Goal: Find specific page/section: Find specific page/section

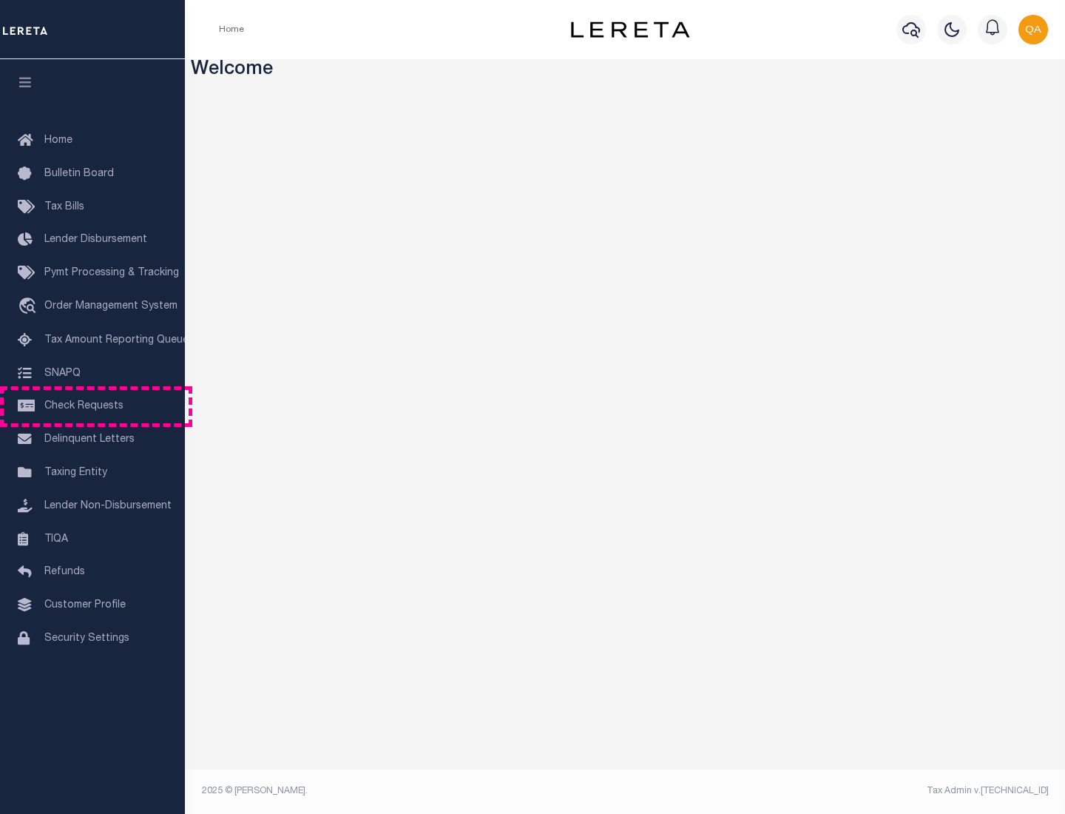
click at [92, 406] on span "Check Requests" at bounding box center [83, 406] width 79 height 10
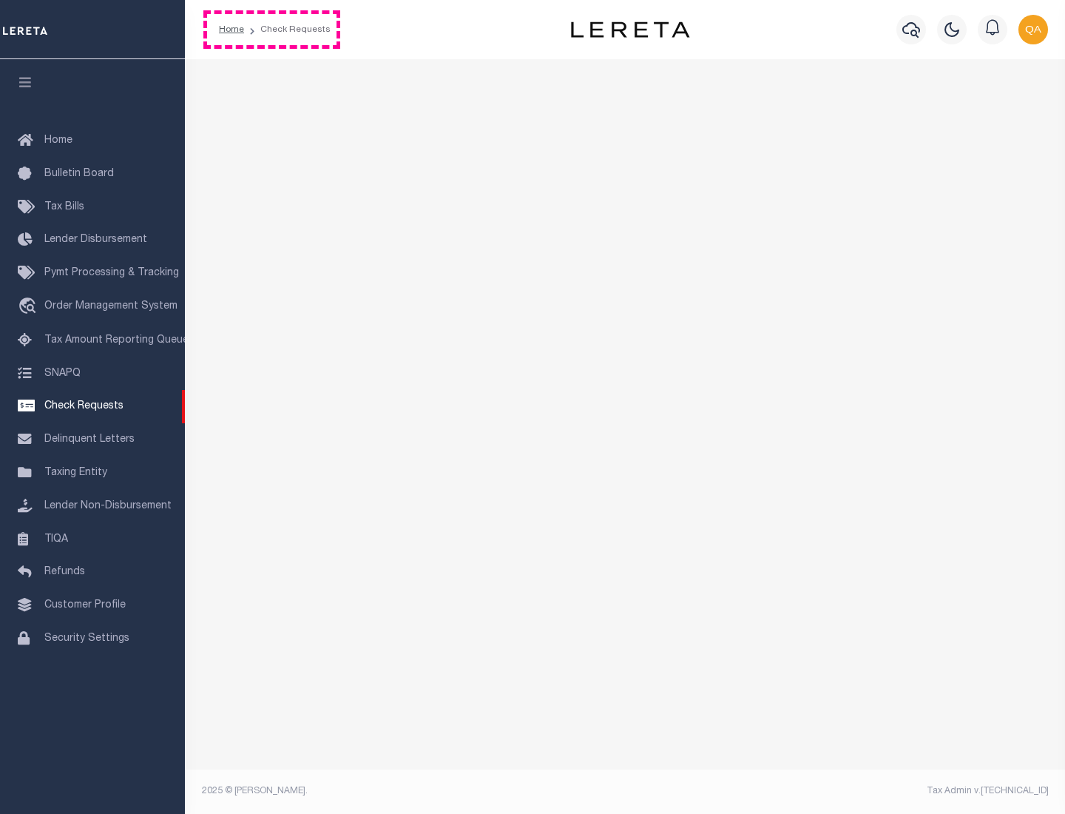
select select "50"
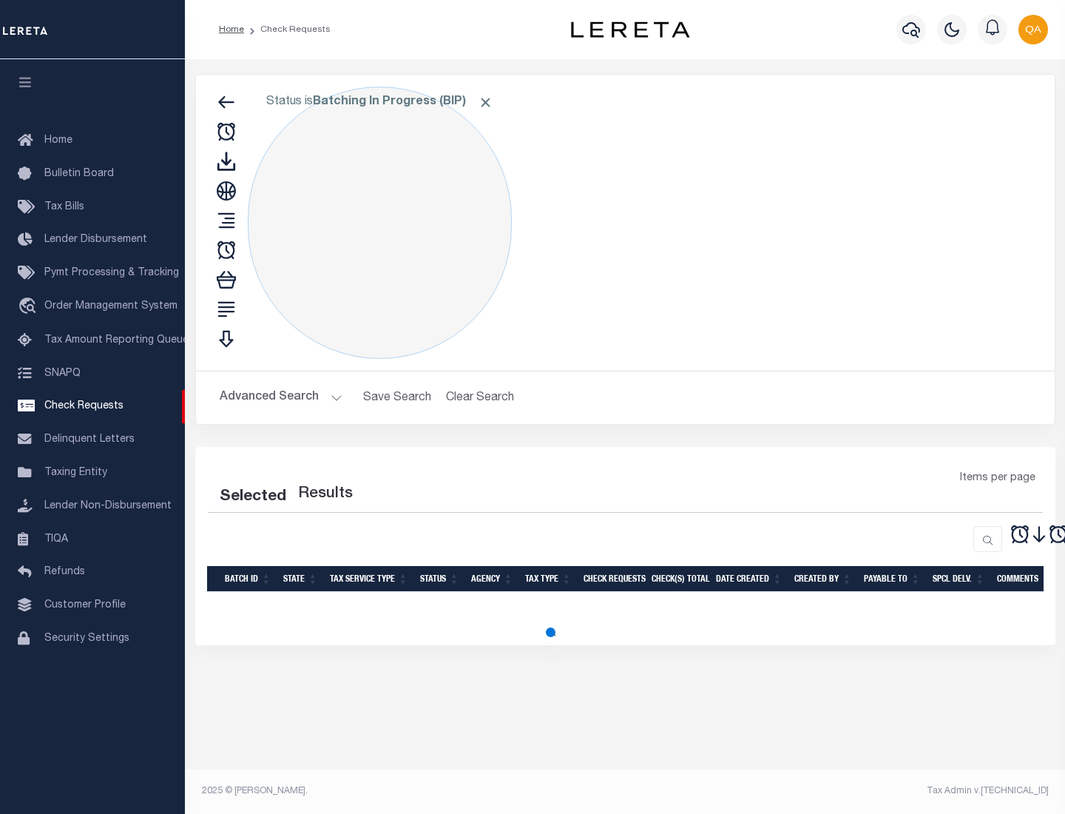
select select "50"
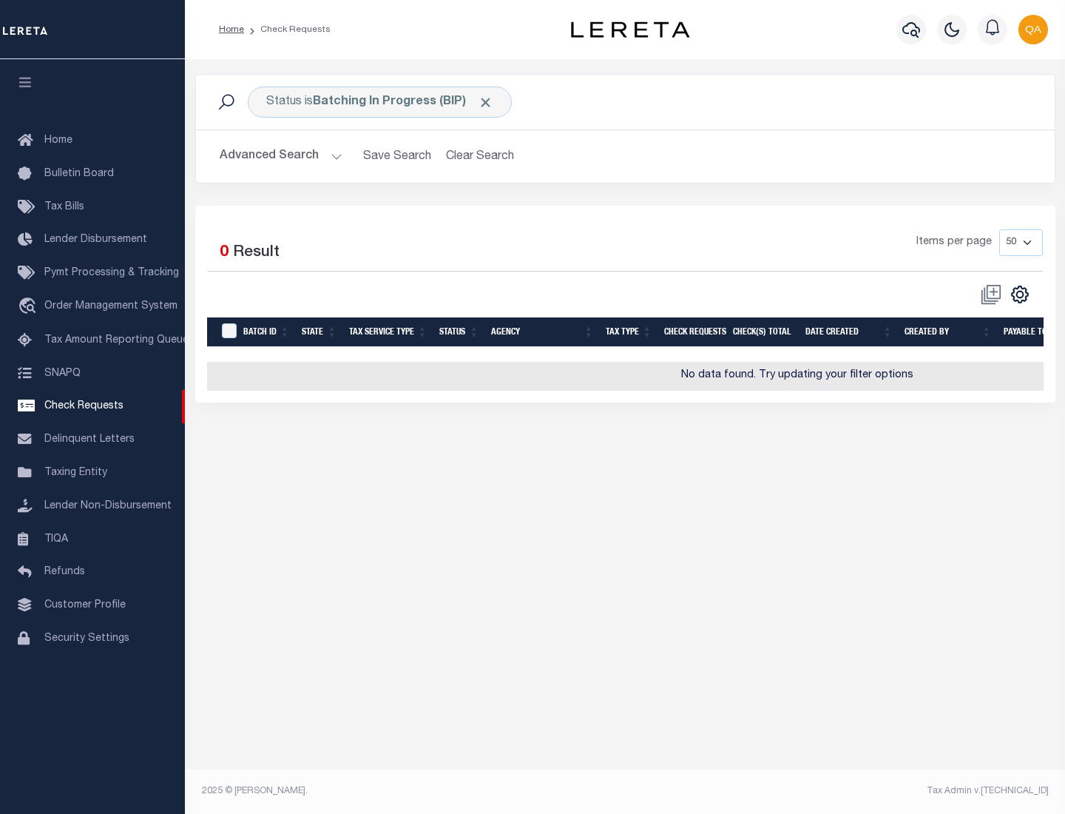
click at [486, 102] on span "Click to Remove" at bounding box center [486, 103] width 16 height 16
